Goal: Information Seeking & Learning: Learn about a topic

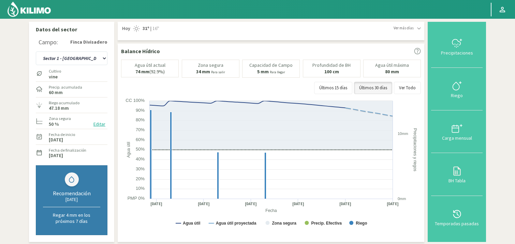
click at [513, 162] on section "Datos del sector Campo: [GEOGRAPHIC_DATA] Sector 1 - [GEOGRAPHIC_DATA] Sector 1…" at bounding box center [257, 228] width 515 height 419
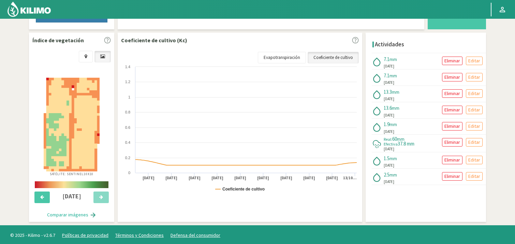
click at [73, 118] on img at bounding box center [72, 125] width 56 height 94
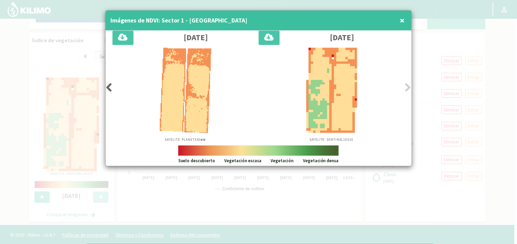
click at [110, 88] on icon at bounding box center [109, 88] width 7 height 10
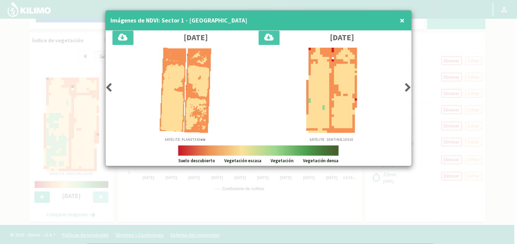
click at [110, 88] on icon at bounding box center [109, 88] width 7 height 10
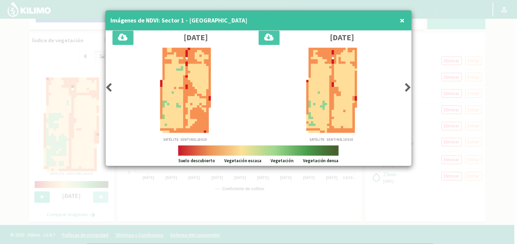
click at [110, 88] on icon at bounding box center [109, 88] width 7 height 10
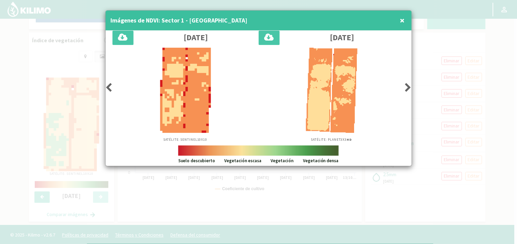
click at [110, 88] on icon at bounding box center [109, 88] width 7 height 10
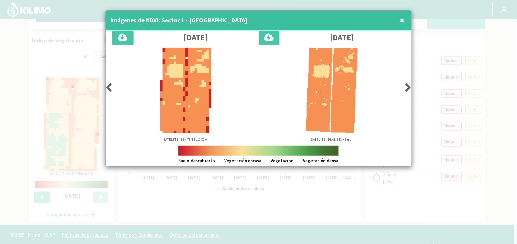
click at [110, 88] on icon at bounding box center [109, 88] width 7 height 10
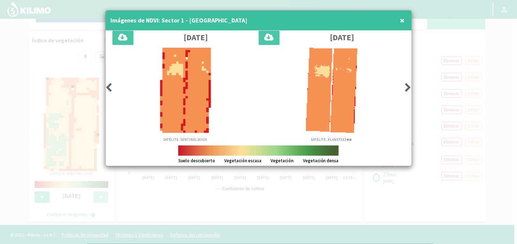
click at [402, 17] on span "×" at bounding box center [402, 20] width 5 height 11
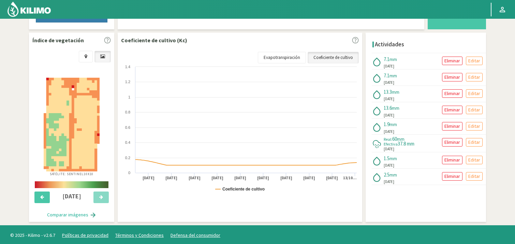
scroll to position [0, 0]
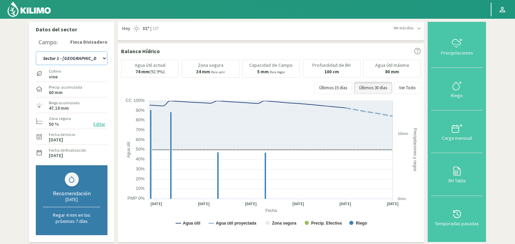
click at [106, 57] on select "Sector 1 - [GEOGRAPHIC_DATA] Sector 1 - [GEOGRAPHIC_DATA] N Sector 2 - [GEOGRAP…" at bounding box center [72, 58] width 72 height 14
click at [36, 51] on select "Sector 1 - [GEOGRAPHIC_DATA] Sector 1 - [GEOGRAPHIC_DATA] N Sector 2 - [GEOGRAP…" at bounding box center [72, 58] width 72 height 14
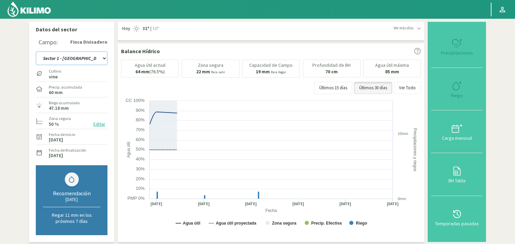
select select "17: Object"
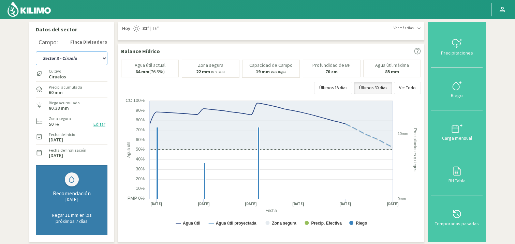
scroll to position [206, 0]
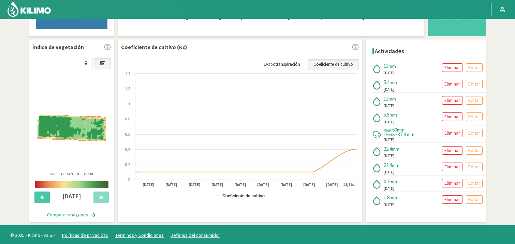
click at [74, 123] on img at bounding box center [71, 128] width 68 height 26
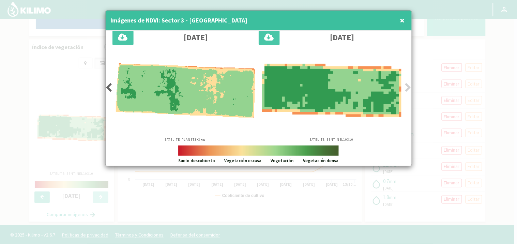
click at [109, 88] on icon at bounding box center [109, 88] width 7 height 10
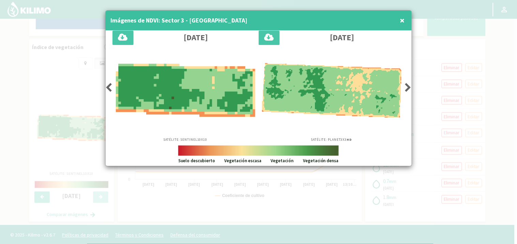
click at [109, 88] on icon at bounding box center [109, 88] width 7 height 10
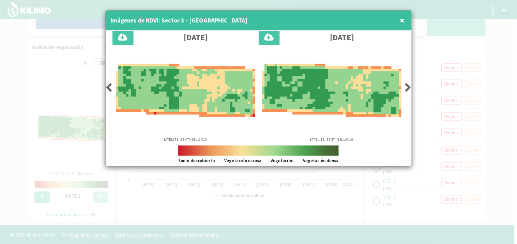
click at [109, 88] on icon at bounding box center [109, 88] width 7 height 10
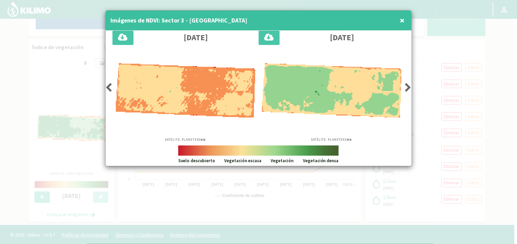
click at [109, 88] on icon at bounding box center [109, 88] width 7 height 10
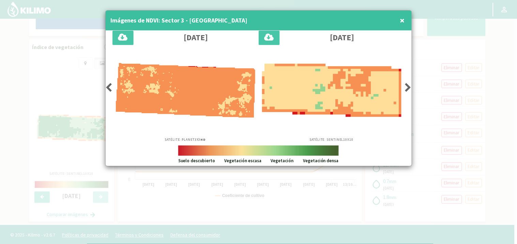
click at [109, 88] on icon at bounding box center [109, 88] width 7 height 10
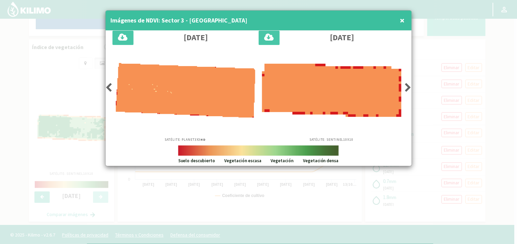
click at [109, 88] on icon at bounding box center [109, 88] width 7 height 10
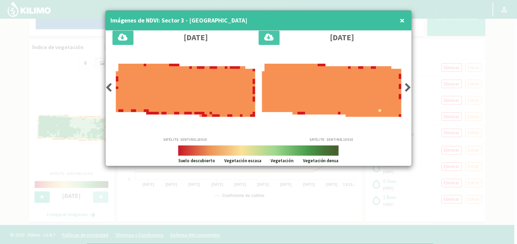
click at [109, 88] on icon at bounding box center [109, 88] width 7 height 10
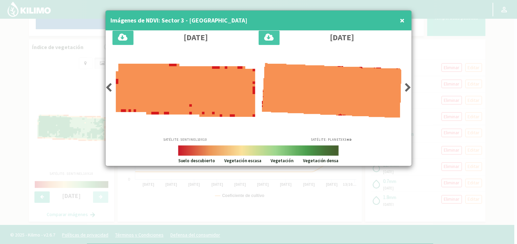
click at [109, 88] on icon at bounding box center [109, 88] width 7 height 10
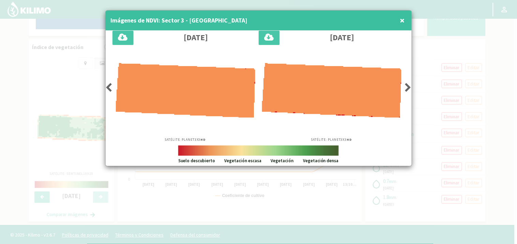
click at [407, 87] on icon at bounding box center [408, 88] width 7 height 10
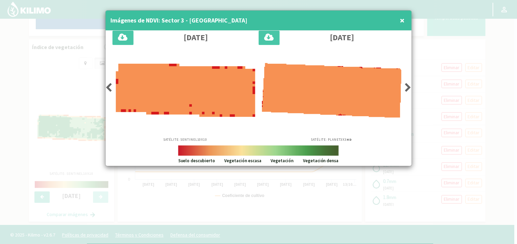
click at [407, 87] on icon at bounding box center [408, 88] width 7 height 10
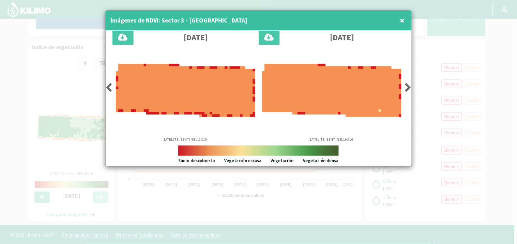
click at [407, 87] on icon at bounding box center [408, 88] width 7 height 10
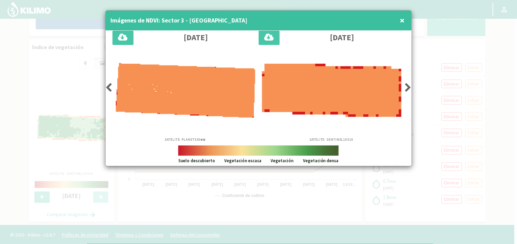
click at [407, 87] on icon at bounding box center [408, 88] width 7 height 10
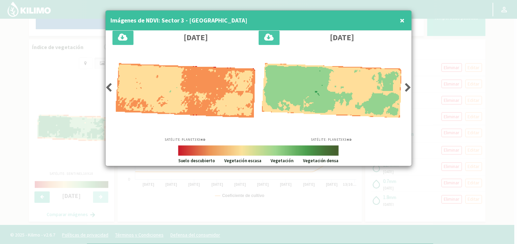
click at [407, 87] on icon at bounding box center [408, 88] width 7 height 10
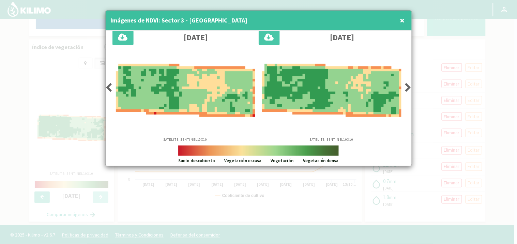
click at [407, 87] on icon at bounding box center [408, 88] width 7 height 10
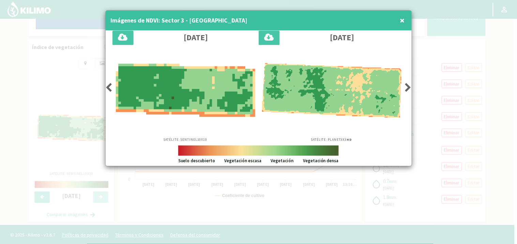
click at [407, 87] on icon at bounding box center [408, 88] width 7 height 10
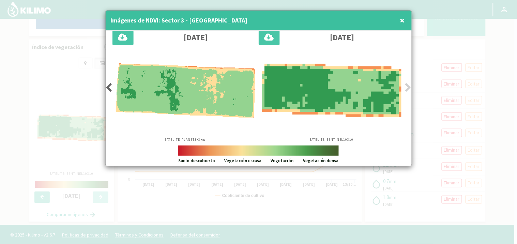
click at [407, 87] on icon at bounding box center [408, 88] width 7 height 10
click at [514, 24] on div at bounding box center [258, 122] width 517 height 244
click at [514, 28] on div at bounding box center [258, 122] width 517 height 244
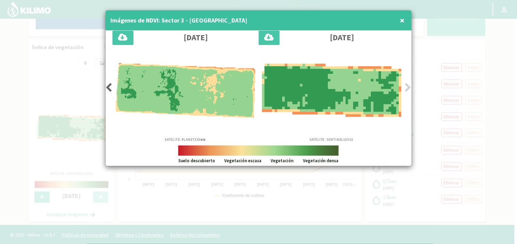
click at [402, 18] on span "×" at bounding box center [402, 20] width 5 height 11
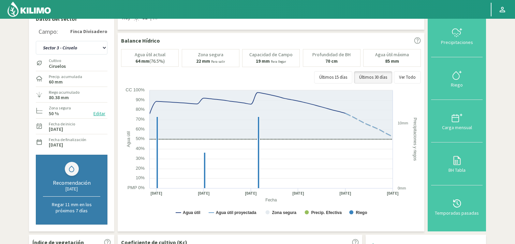
scroll to position [0, 0]
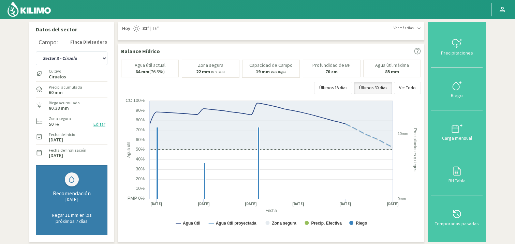
click at [32, 4] on img at bounding box center [29, 9] width 45 height 16
